Goal: Answer question/provide support: Share knowledge or assist other users

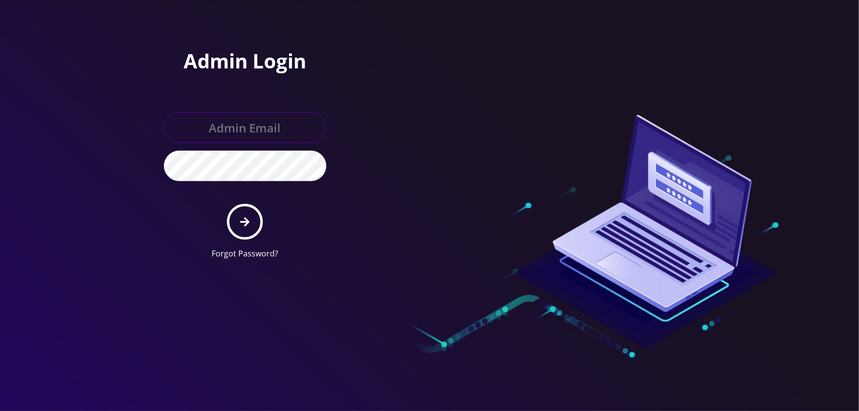
type input "tyriek@teltik.com"
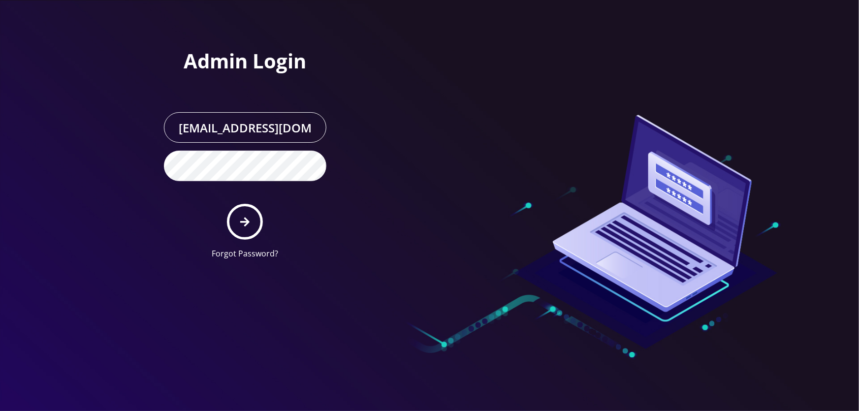
click at [225, 226] on form "tyriek@teltik.com Forgot Password?" at bounding box center [245, 185] width 162 height 147
click at [242, 221] on icon "submit" at bounding box center [244, 221] width 9 height 9
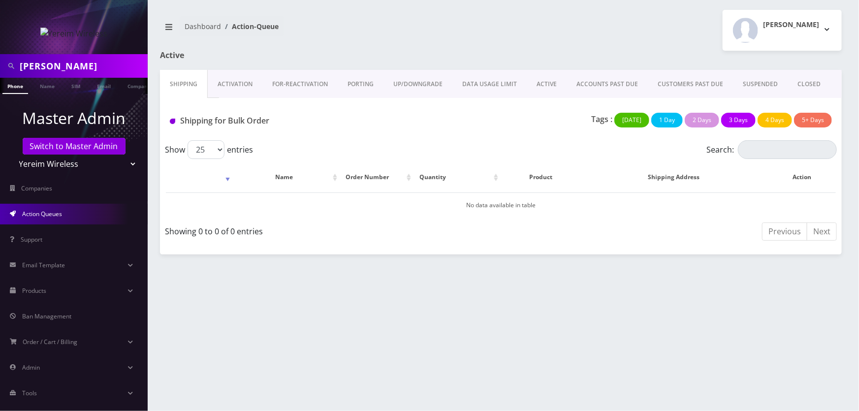
scroll to position [0, 5]
click at [80, 59] on input "[PERSON_NAME]" at bounding box center [82, 66] width 125 height 19
paste input "shgy9700+8454258498@gmail.com"
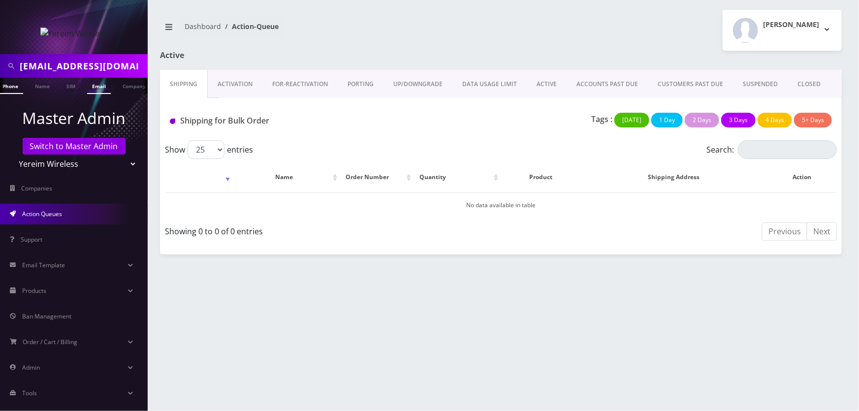
scroll to position [0, 47]
type input "[EMAIL_ADDRESS][DOMAIN_NAME]"
click at [96, 91] on link "Email" at bounding box center [99, 86] width 24 height 16
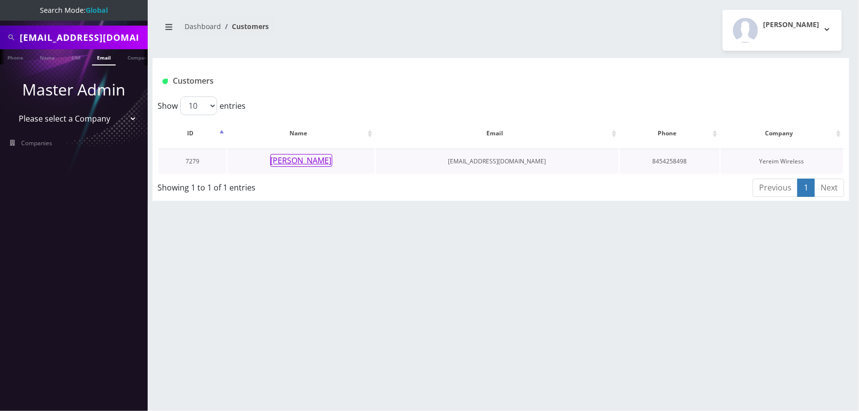
click at [296, 160] on button "[PERSON_NAME]" at bounding box center [301, 160] width 62 height 13
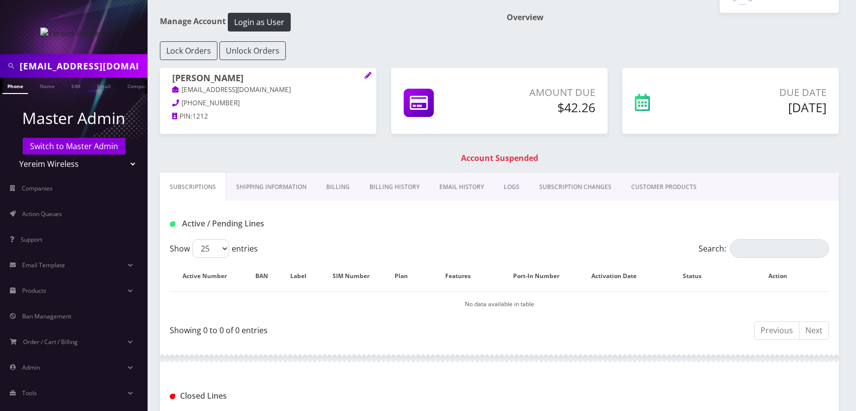
scroll to position [89, 0]
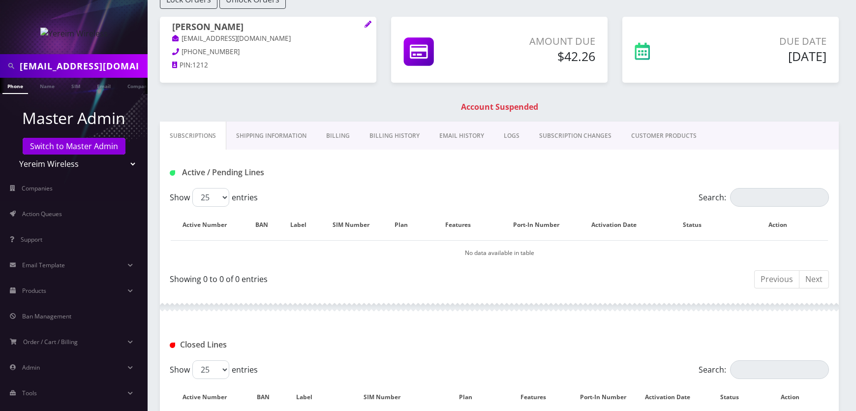
click at [641, 131] on link "CUSTOMER PRODUCTS" at bounding box center [663, 136] width 85 height 29
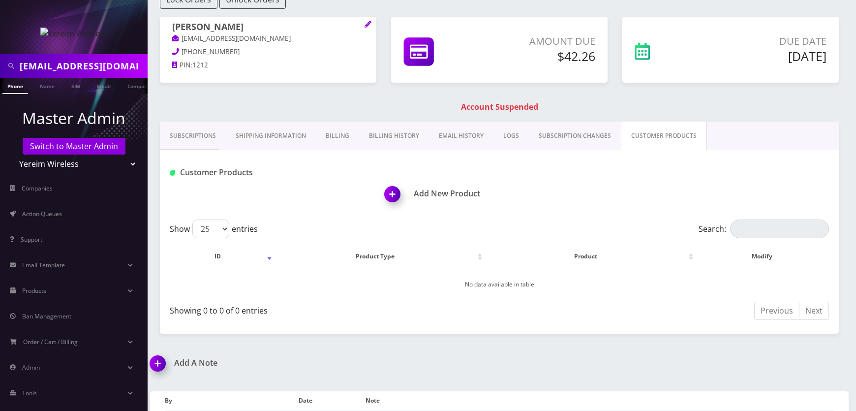
click at [583, 133] on link "SUBSCRIPTION CHANGES" at bounding box center [575, 136] width 92 height 29
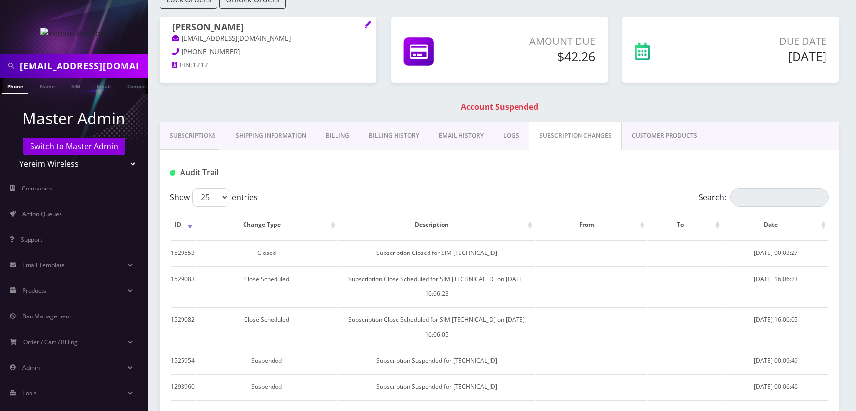
click at [499, 133] on link "LOGS" at bounding box center [511, 136] width 35 height 29
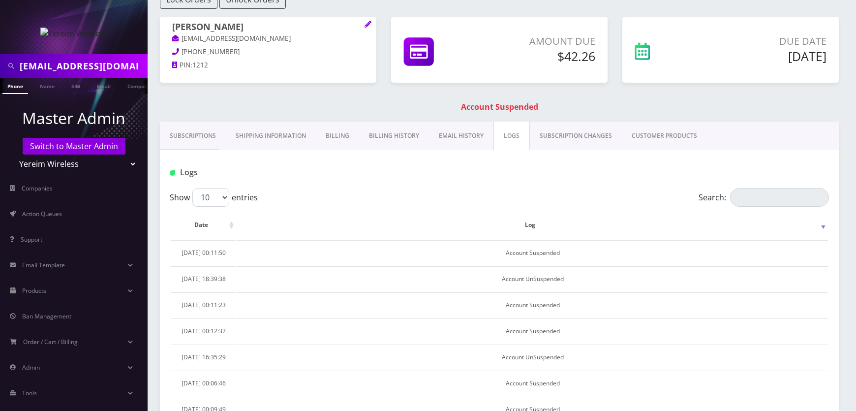
click at [413, 133] on link "Billing History" at bounding box center [394, 136] width 70 height 29
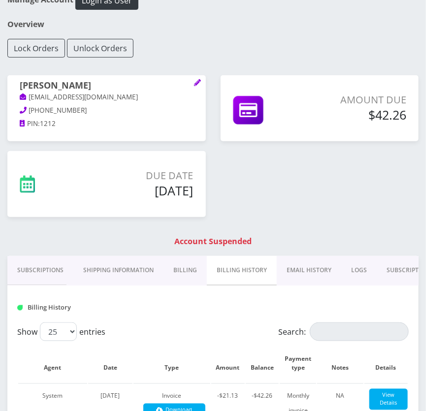
scroll to position [153, 0]
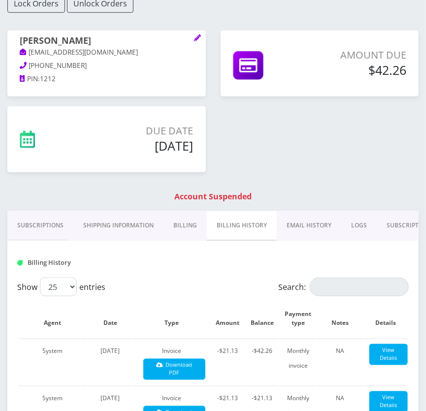
click at [52, 221] on link "Subscriptions" at bounding box center [40, 225] width 66 height 29
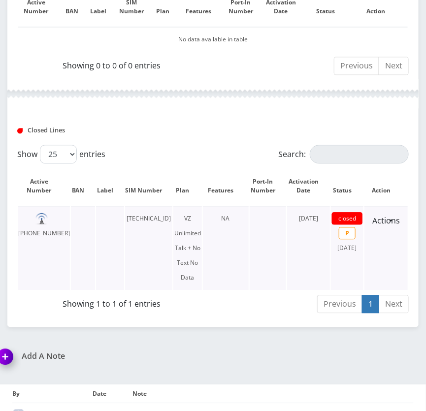
scroll to position [466, 0]
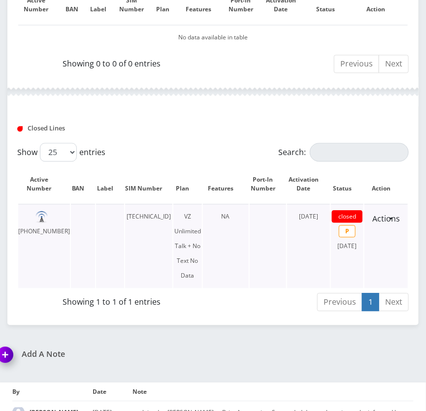
click at [47, 215] on td "[PHONE_NUMBER]" at bounding box center [44, 246] width 52 height 84
drag, startPoint x: 47, startPoint y: 215, endPoint x: 52, endPoint y: 225, distance: 11.2
click at [52, 225] on td "[PHONE_NUMBER]" at bounding box center [44, 246] width 52 height 84
click at [39, 216] on td "[PHONE_NUMBER]" at bounding box center [44, 246] width 52 height 84
drag, startPoint x: 39, startPoint y: 215, endPoint x: 42, endPoint y: 225, distance: 10.7
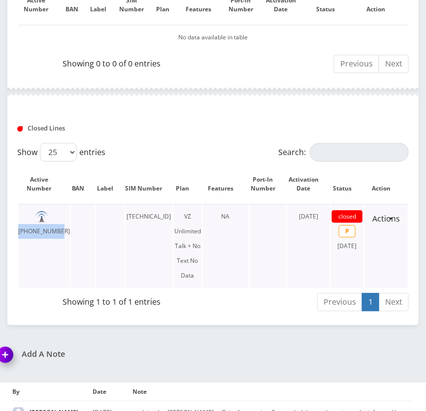
click at [42, 225] on td "[PHONE_NUMBER]" at bounding box center [44, 246] width 52 height 84
copy td "[PHONE_NUMBER]"
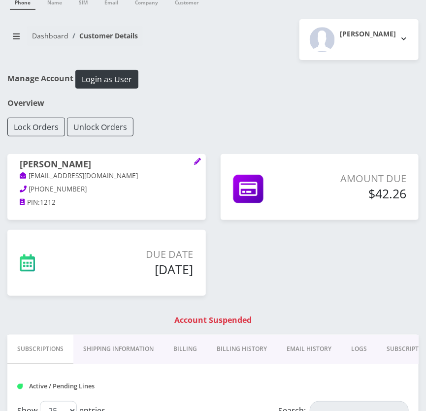
scroll to position [0, 0]
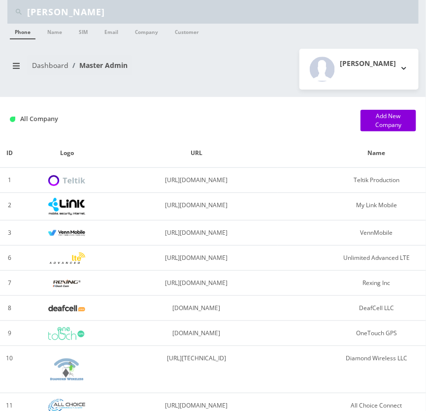
click at [119, 15] on input "Simon Pollak" at bounding box center [221, 11] width 389 height 19
paste input "9147729301"
type input "9147729301"
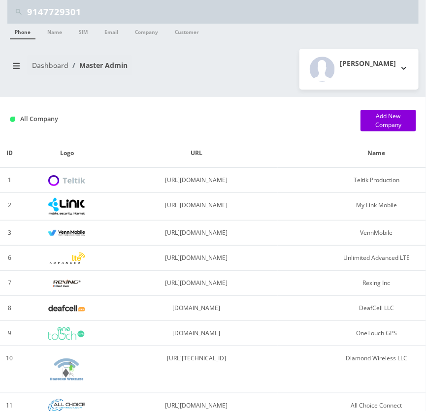
click at [30, 33] on link "Phone" at bounding box center [23, 32] width 26 height 16
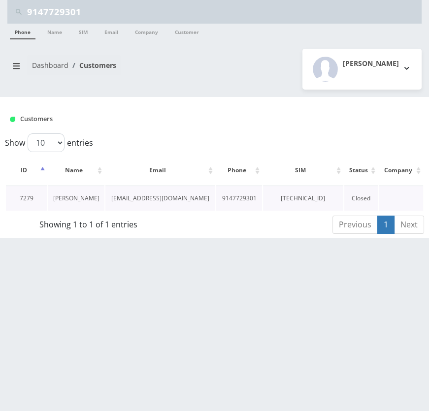
click at [78, 201] on link "[PERSON_NAME]" at bounding box center [76, 198] width 46 height 8
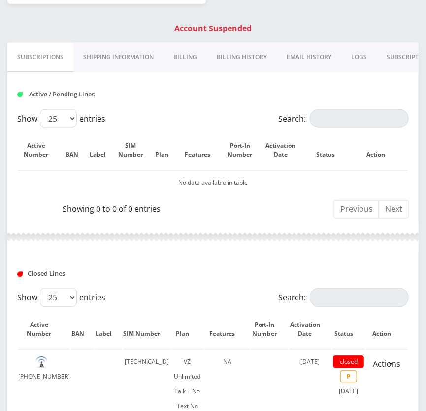
scroll to position [238, 0]
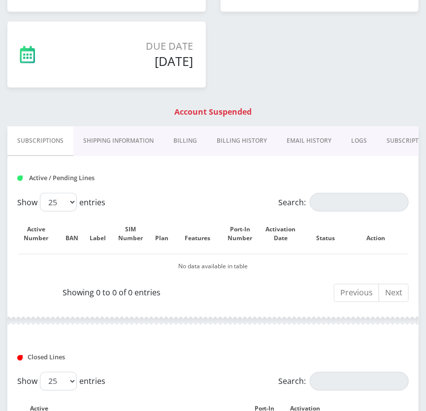
click at [195, 141] on link "Billing" at bounding box center [184, 140] width 43 height 29
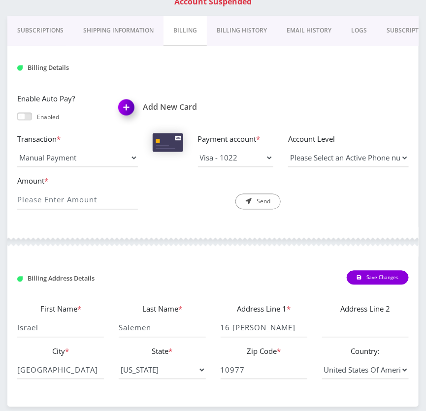
scroll to position [338, 0]
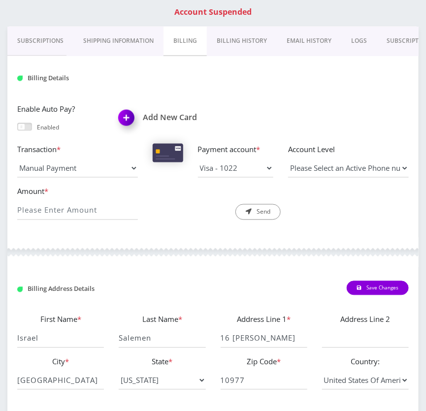
click at [250, 41] on link "Billing History" at bounding box center [242, 41] width 70 height 29
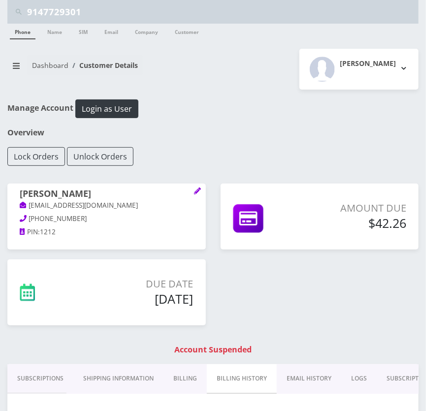
click at [75, 15] on input "9147729301" at bounding box center [221, 11] width 389 height 19
click at [74, 15] on input "9147729301" at bounding box center [221, 11] width 389 height 19
paste input "3475780365"
type input "3475780365"
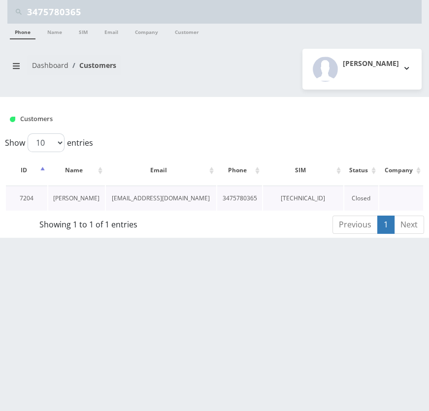
click at [84, 195] on link "[PERSON_NAME]" at bounding box center [76, 198] width 46 height 8
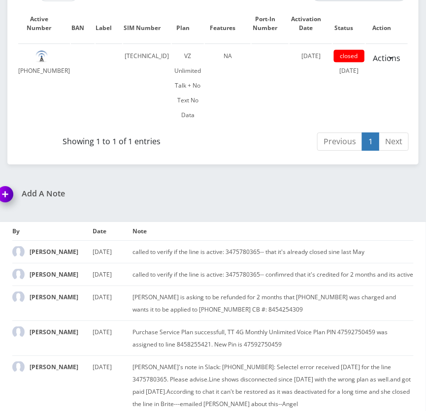
scroll to position [635, 0]
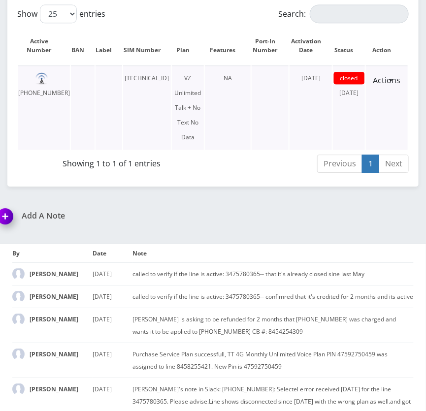
click at [320, 74] on span "[DATE]" at bounding box center [310, 78] width 19 height 8
click at [320, 74] on span "March 06, 2025" at bounding box center [310, 78] width 19 height 8
click at [354, 92] on td "closed May 04, 2025" at bounding box center [349, 107] width 32 height 84
click at [354, 91] on td "closed May 04, 2025" at bounding box center [349, 107] width 32 height 84
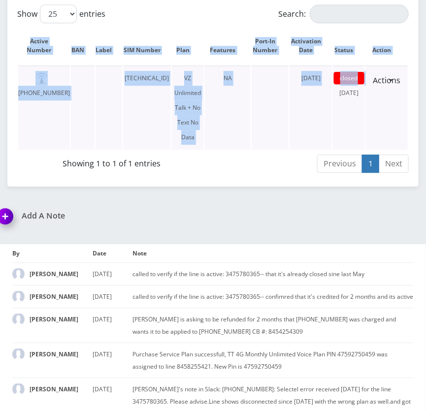
click at [354, 91] on td "closed May 04, 2025" at bounding box center [349, 107] width 32 height 84
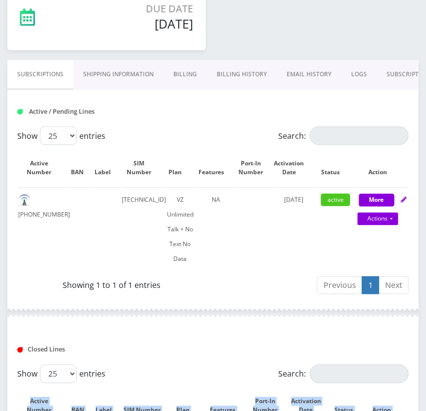
scroll to position [188, 0]
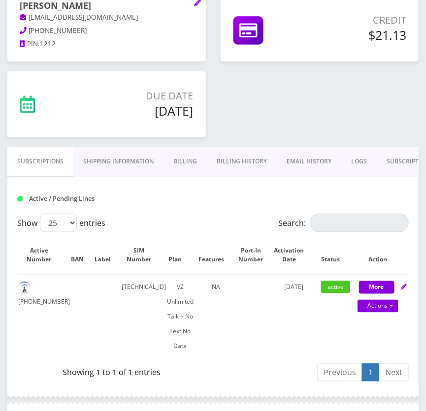
click at [252, 162] on link "Billing History" at bounding box center [242, 161] width 70 height 29
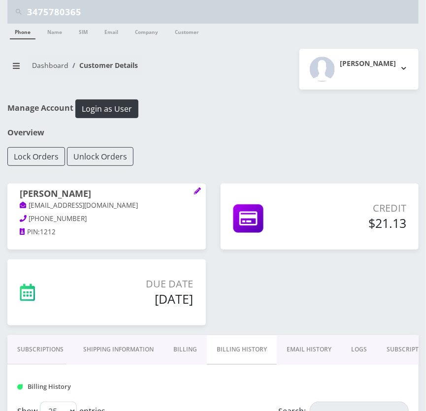
click at [84, 14] on input "3475780365" at bounding box center [221, 11] width 389 height 19
paste input "8453766961"
type input "8453766961"
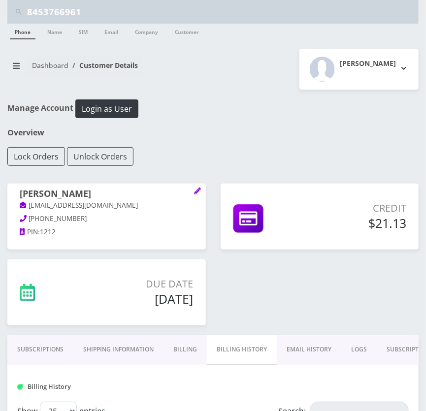
click at [17, 32] on link "Phone" at bounding box center [23, 32] width 26 height 16
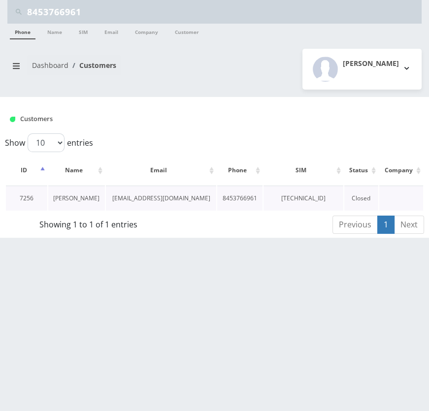
click at [85, 195] on link "[PERSON_NAME]" at bounding box center [76, 198] width 46 height 8
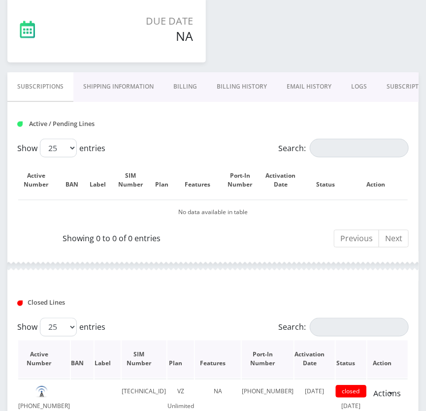
scroll to position [258, 0]
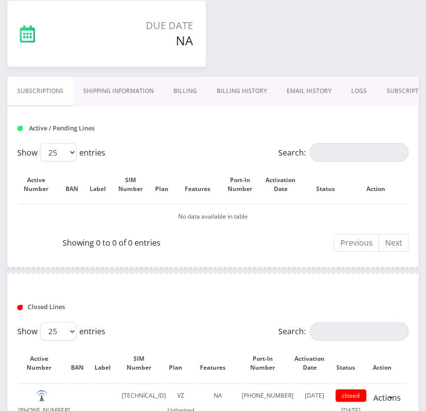
click at [281, 86] on link "EMAIL HISTORY" at bounding box center [309, 91] width 64 height 29
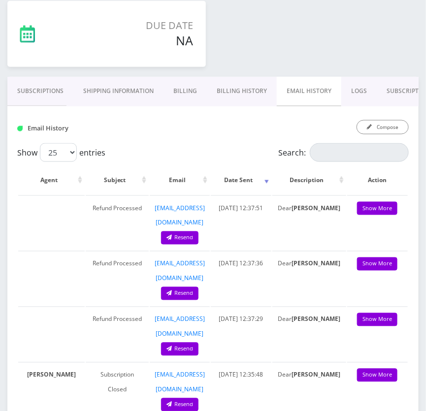
click at [258, 91] on link "Billing History" at bounding box center [242, 91] width 70 height 29
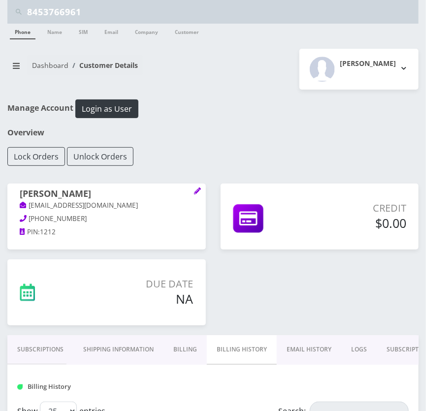
click at [124, 15] on input "8453766961" at bounding box center [221, 11] width 389 height 19
paste input "914772930"
type input "9147729301"
click at [14, 32] on link "Phone" at bounding box center [23, 32] width 26 height 16
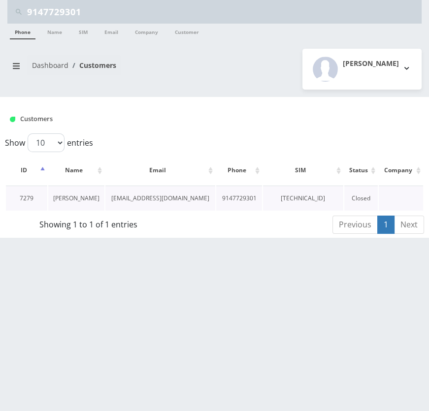
click at [72, 197] on link "Israel Salemen" at bounding box center [76, 198] width 46 height 8
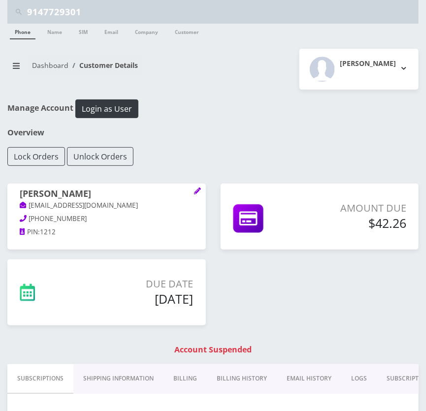
click at [131, 10] on input "9147729301" at bounding box center [221, 11] width 389 height 19
paste input "8458283250"
type input "8458283250"
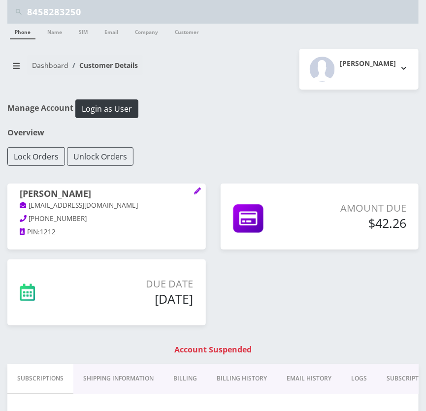
click at [19, 36] on link "Phone" at bounding box center [23, 32] width 26 height 16
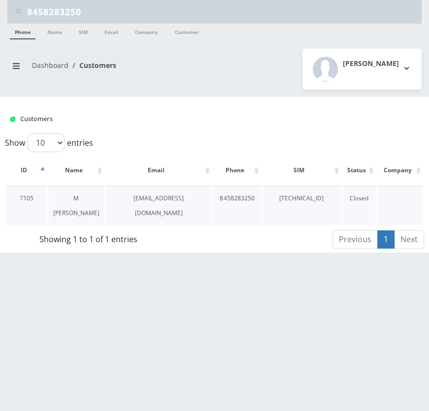
click at [69, 195] on link "M [PERSON_NAME]" at bounding box center [76, 205] width 46 height 23
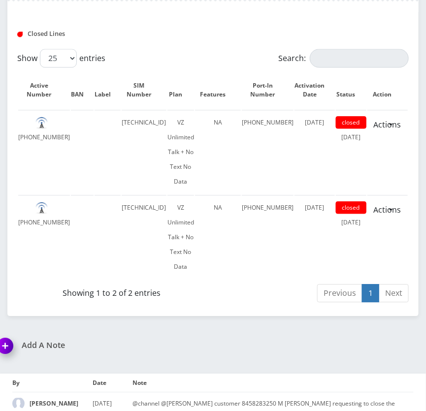
scroll to position [671, 0]
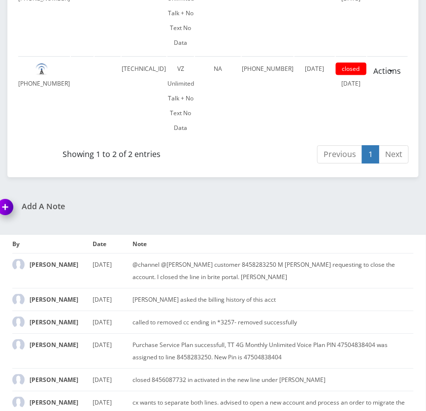
drag, startPoint x: 203, startPoint y: 215, endPoint x: 201, endPoint y: 206, distance: 9.1
click at [203, 215] on div "Add A Note" at bounding box center [101, 213] width 223 height 23
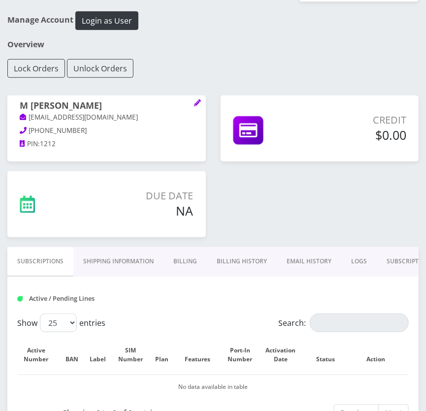
scroll to position [89, 0]
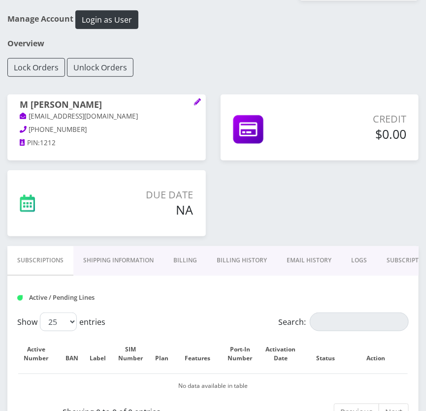
click at [103, 258] on link "Shipping Information" at bounding box center [118, 260] width 90 height 29
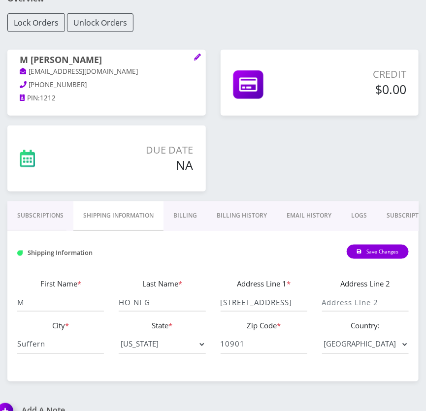
scroll to position [223, 0]
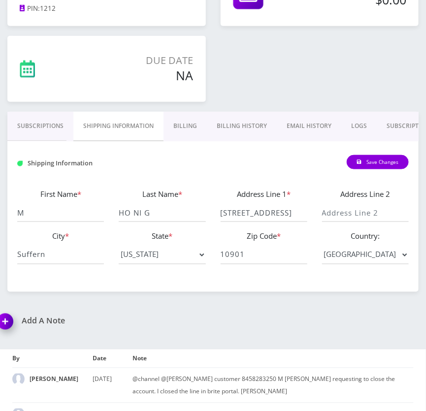
click at [46, 123] on link "Subscriptions" at bounding box center [40, 126] width 66 height 29
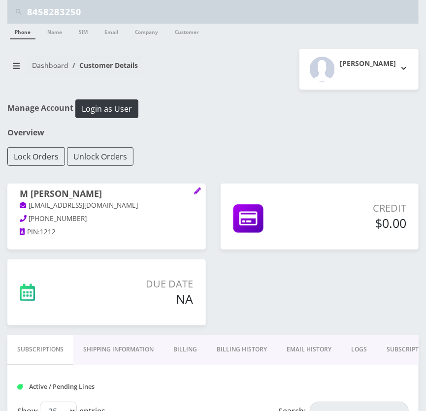
click at [104, 15] on input "8458283250" at bounding box center [221, 11] width 389 height 19
paste input "[EMAIL_ADDRESS][DOMAIN_NAME]"
type input "[EMAIL_ADDRESS][DOMAIN_NAME]"
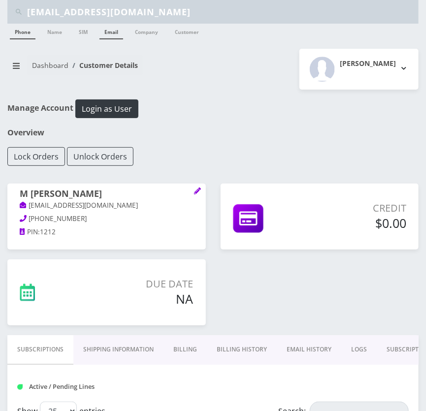
click at [104, 31] on link "Email" at bounding box center [111, 32] width 24 height 16
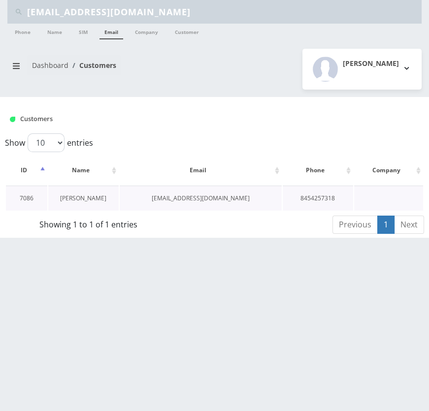
click at [95, 200] on link "Chana Fogel" at bounding box center [83, 198] width 46 height 8
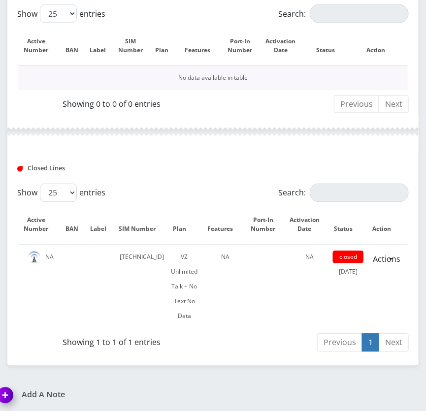
scroll to position [457, 0]
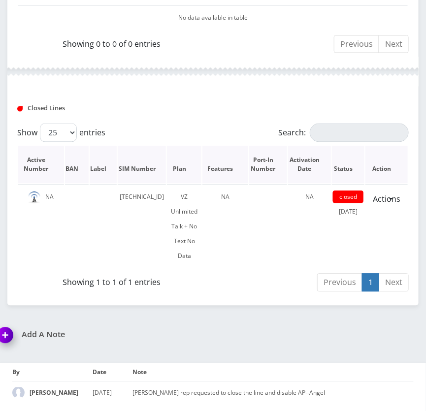
click at [403, 146] on th "Action" at bounding box center [386, 164] width 42 height 37
click at [144, 197] on td "[TECHNICAL_ID]" at bounding box center [142, 227] width 48 height 84
copy td "[TECHNICAL_ID]"
click at [126, 196] on td "[TECHNICAL_ID]" at bounding box center [142, 227] width 48 height 84
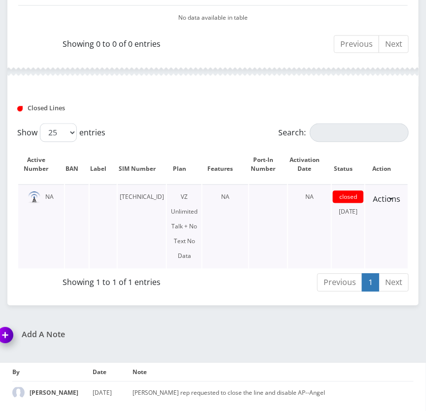
drag, startPoint x: 126, startPoint y: 196, endPoint x: 122, endPoint y: 194, distance: 5.1
click at [122, 194] on td "[TECHNICAL_ID]" at bounding box center [142, 227] width 48 height 84
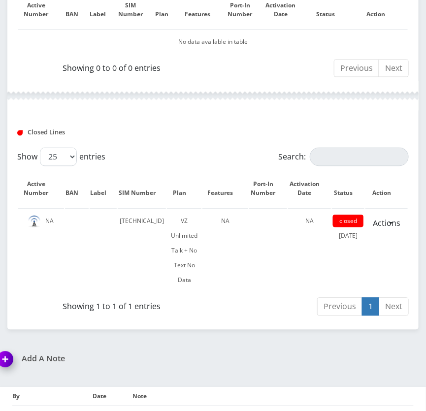
scroll to position [412, 0]
